Goal: Task Accomplishment & Management: Use online tool/utility

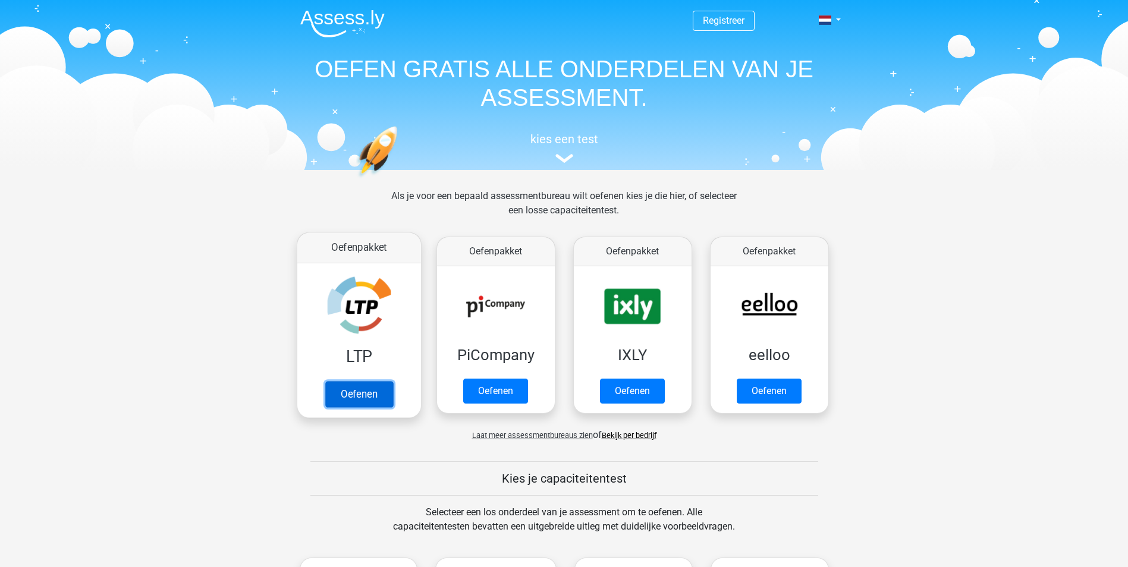
click at [369, 401] on link "Oefenen" at bounding box center [359, 394] width 68 height 26
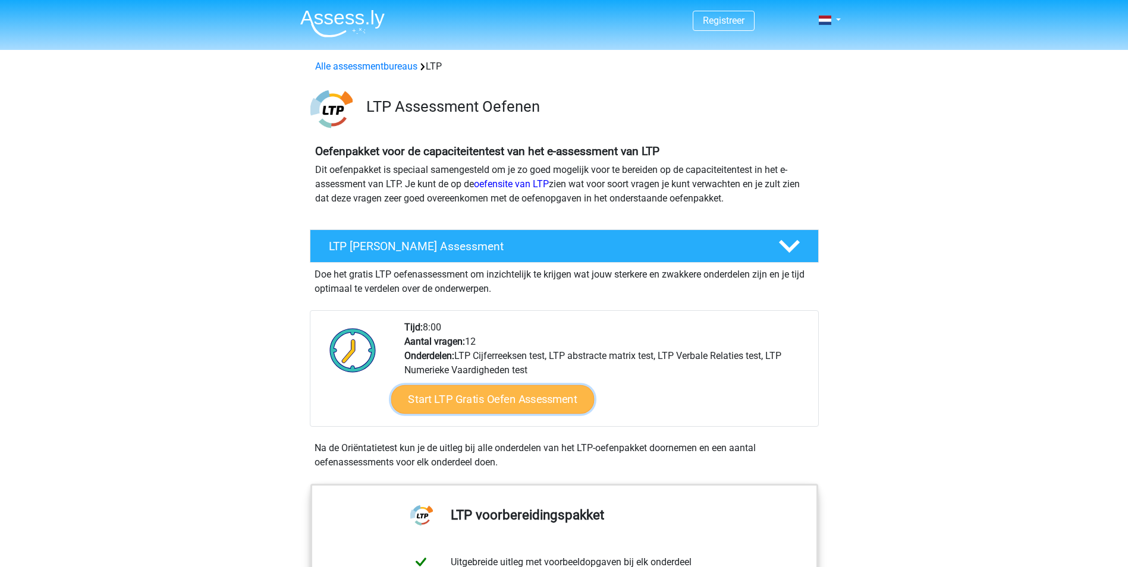
click at [512, 399] on link "Start LTP Gratis Oefen Assessment" at bounding box center [492, 399] width 203 height 29
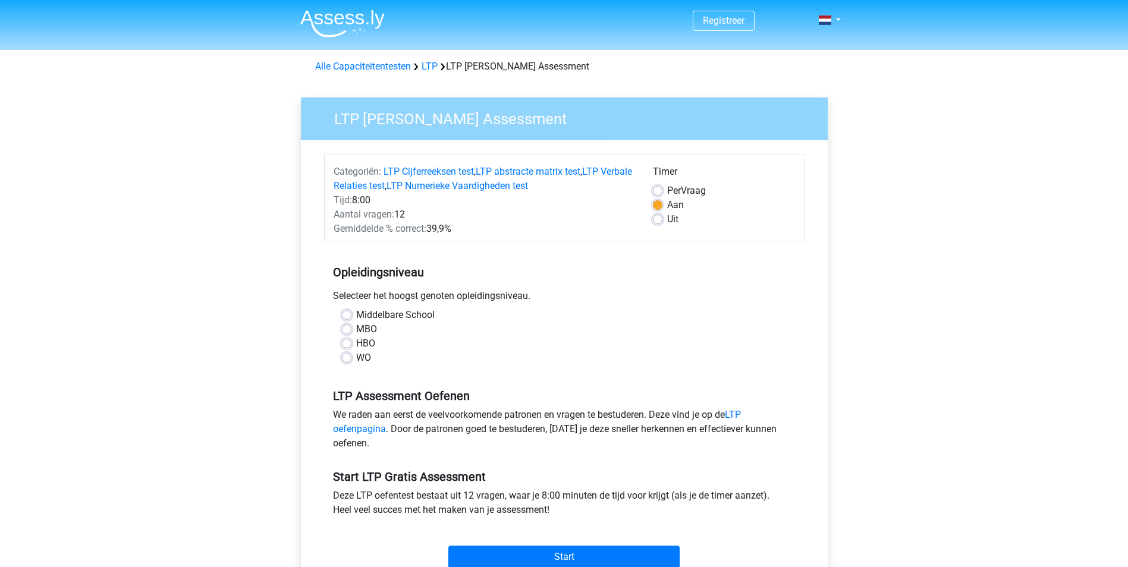
click at [356, 341] on label "HBO" at bounding box center [365, 344] width 19 height 14
click at [345, 341] on input "HBO" at bounding box center [347, 343] width 10 height 12
radio input "true"
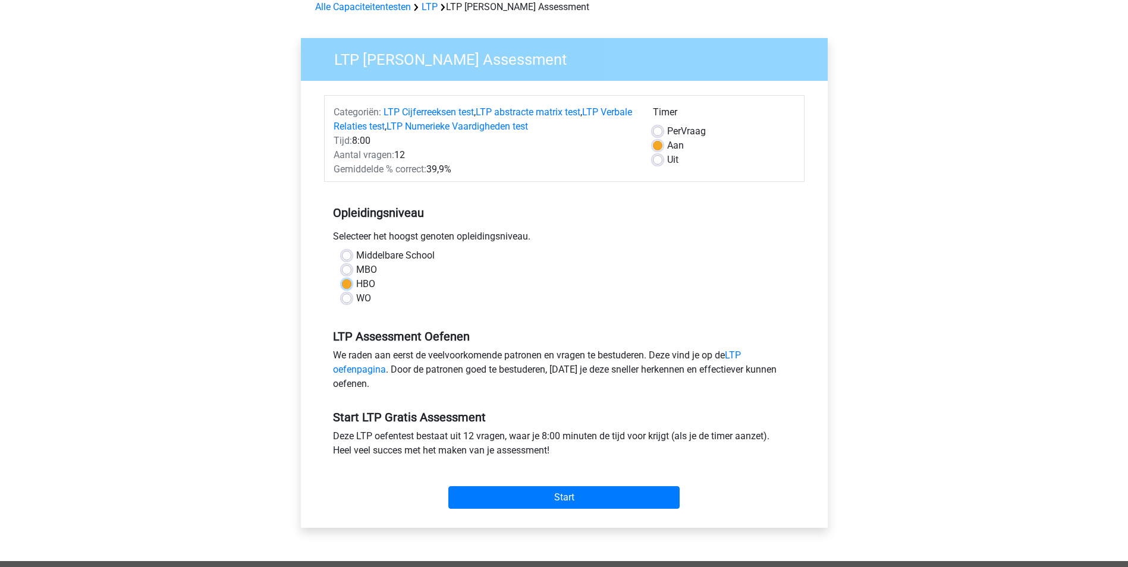
scroll to position [119, 0]
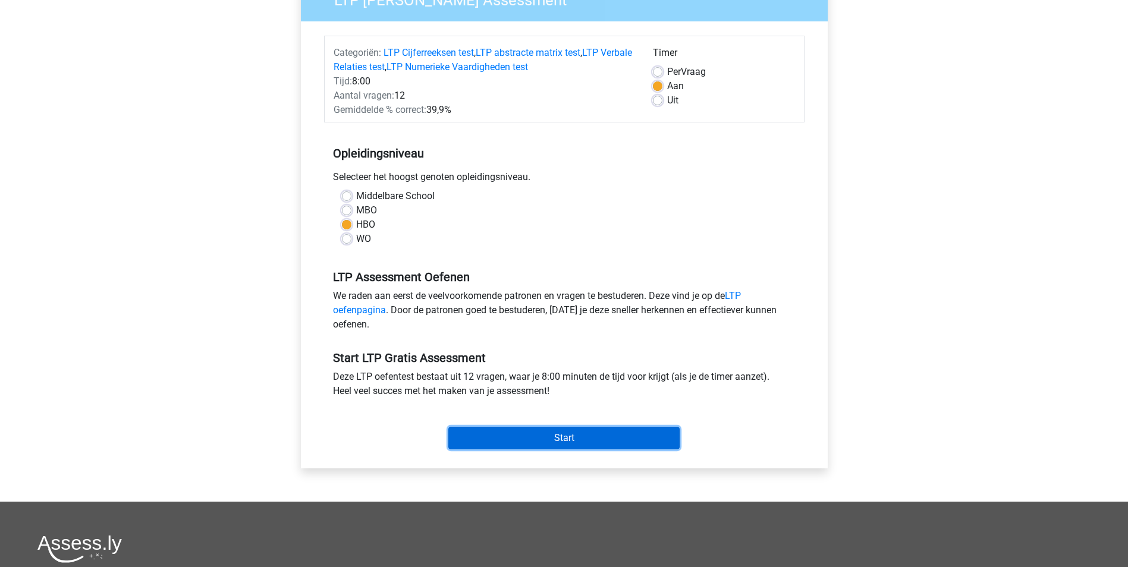
click at [574, 434] on input "Start" at bounding box center [563, 438] width 231 height 23
